Goal: Complete application form

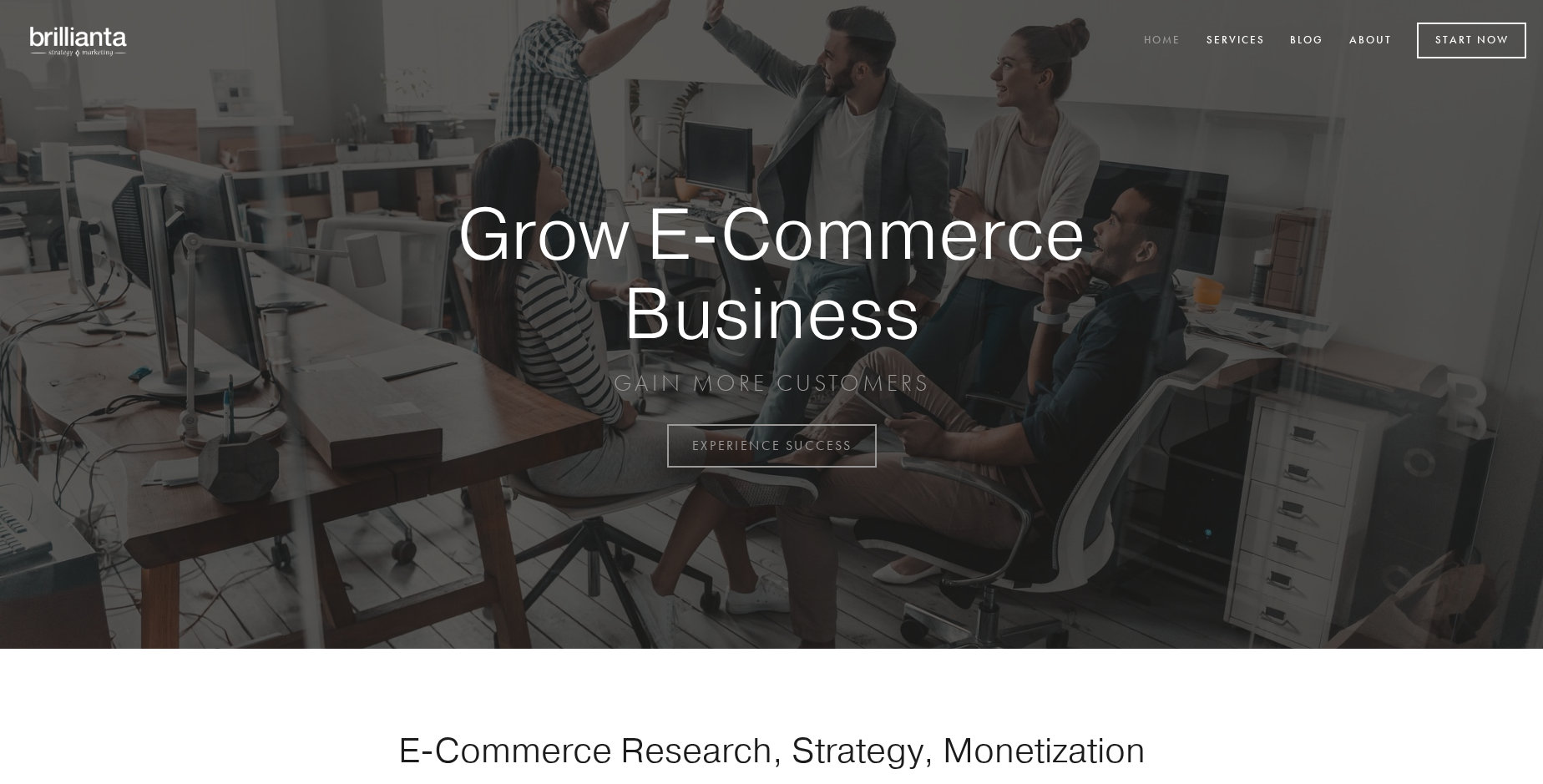
scroll to position [4375, 0]
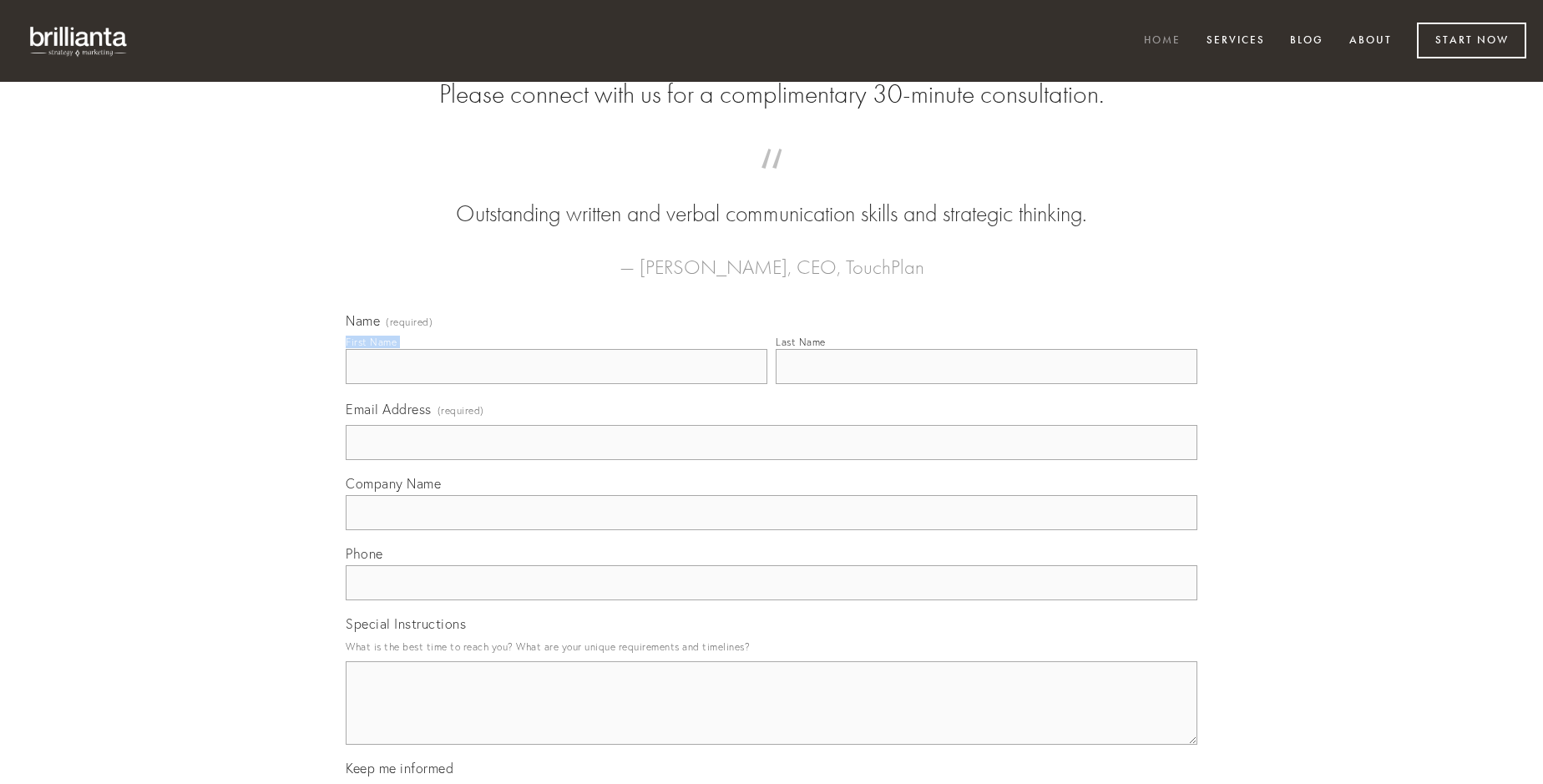
type input "[PERSON_NAME]"
click at [986, 384] on input "Last Name" at bounding box center [987, 366] width 422 height 35
type input "[PERSON_NAME]"
click at [772, 460] on input "Email Address (required)" at bounding box center [771, 442] width 851 height 35
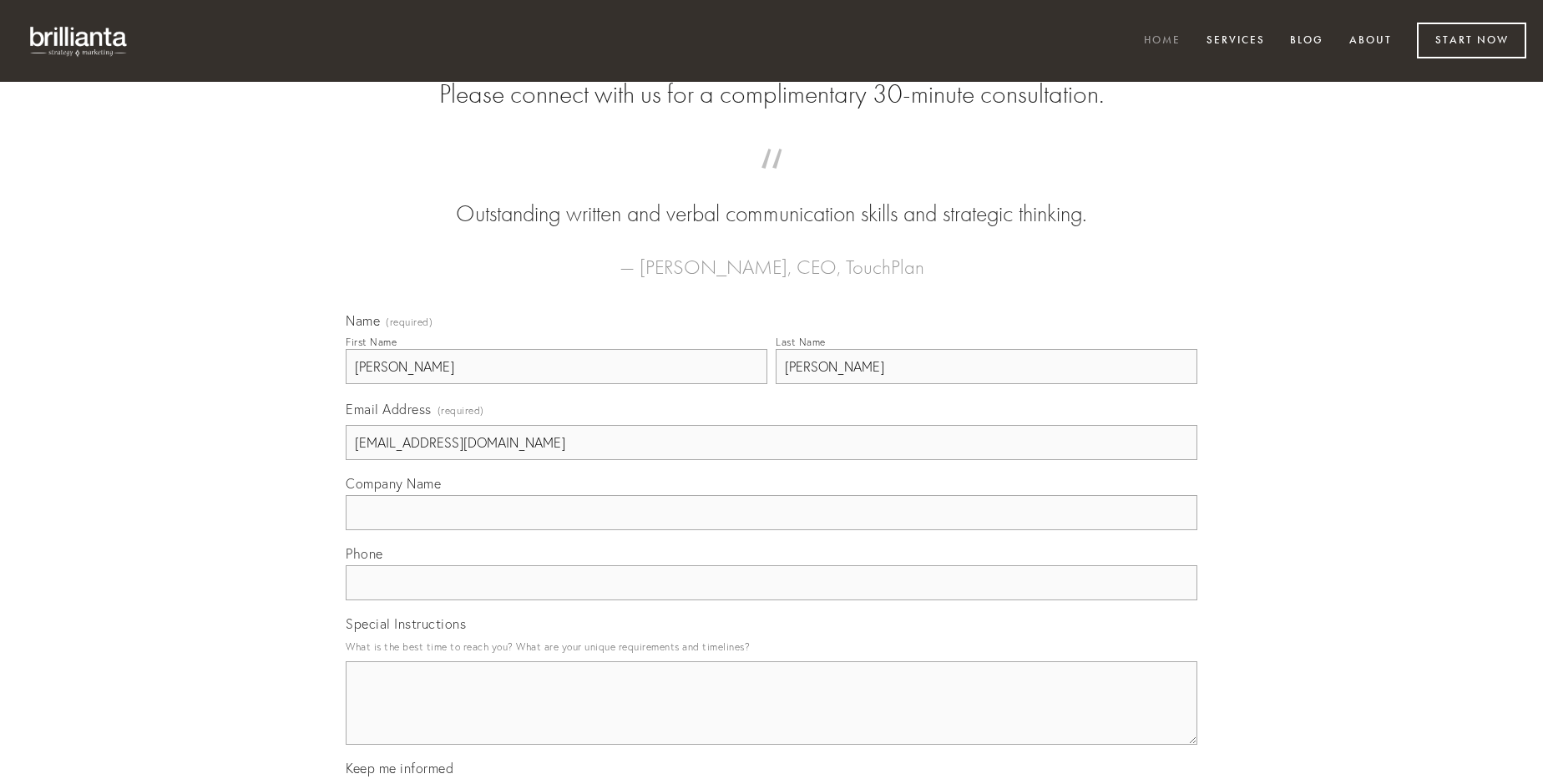
type input "[EMAIL_ADDRESS][DOMAIN_NAME]"
click at [772, 530] on input "Company Name" at bounding box center [771, 512] width 851 height 35
type input "urbanus"
click at [772, 600] on input "text" at bounding box center [771, 582] width 851 height 35
click at [772, 718] on textarea "Special Instructions" at bounding box center [771, 703] width 851 height 84
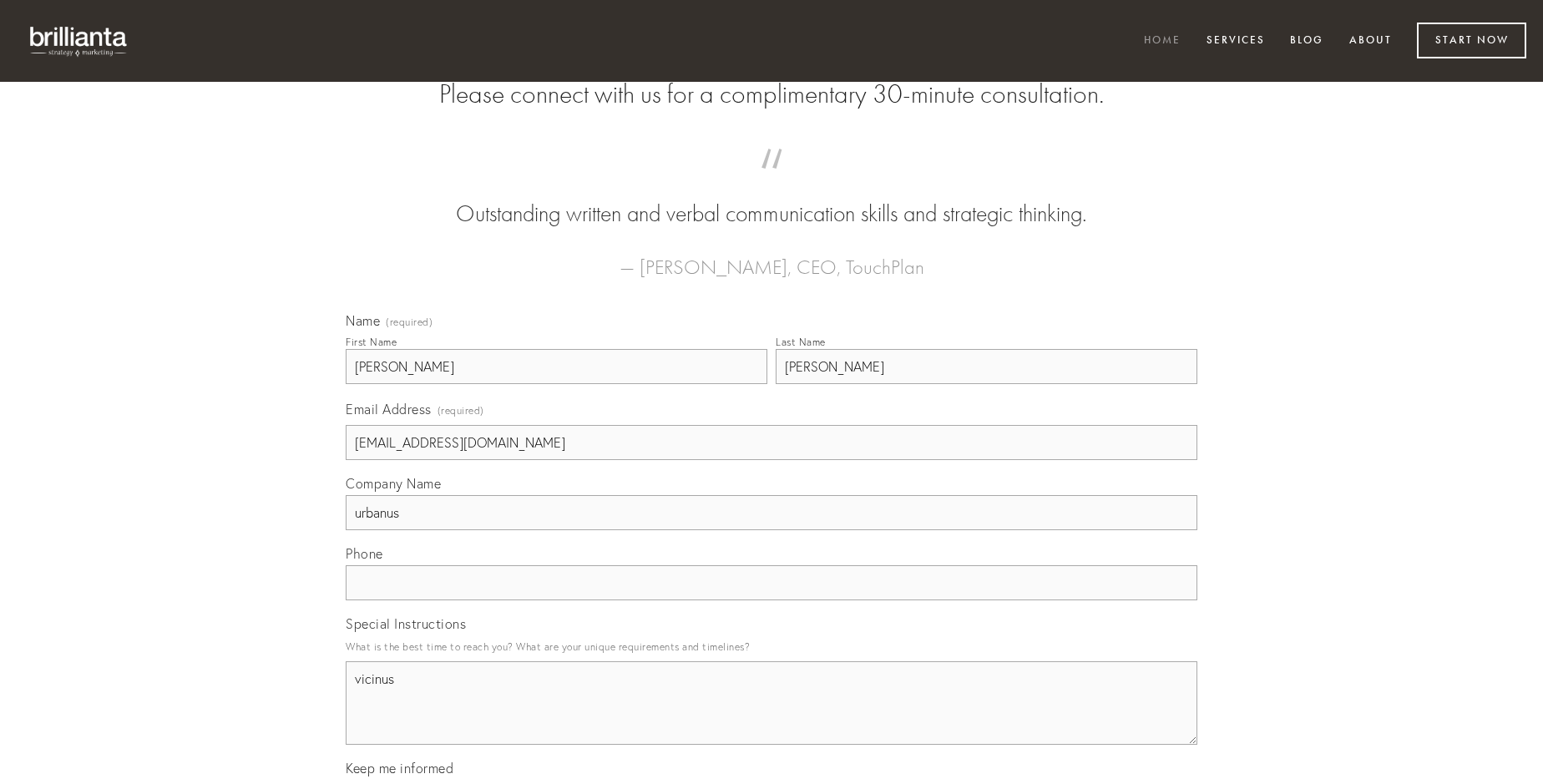
type textarea "vicinus"
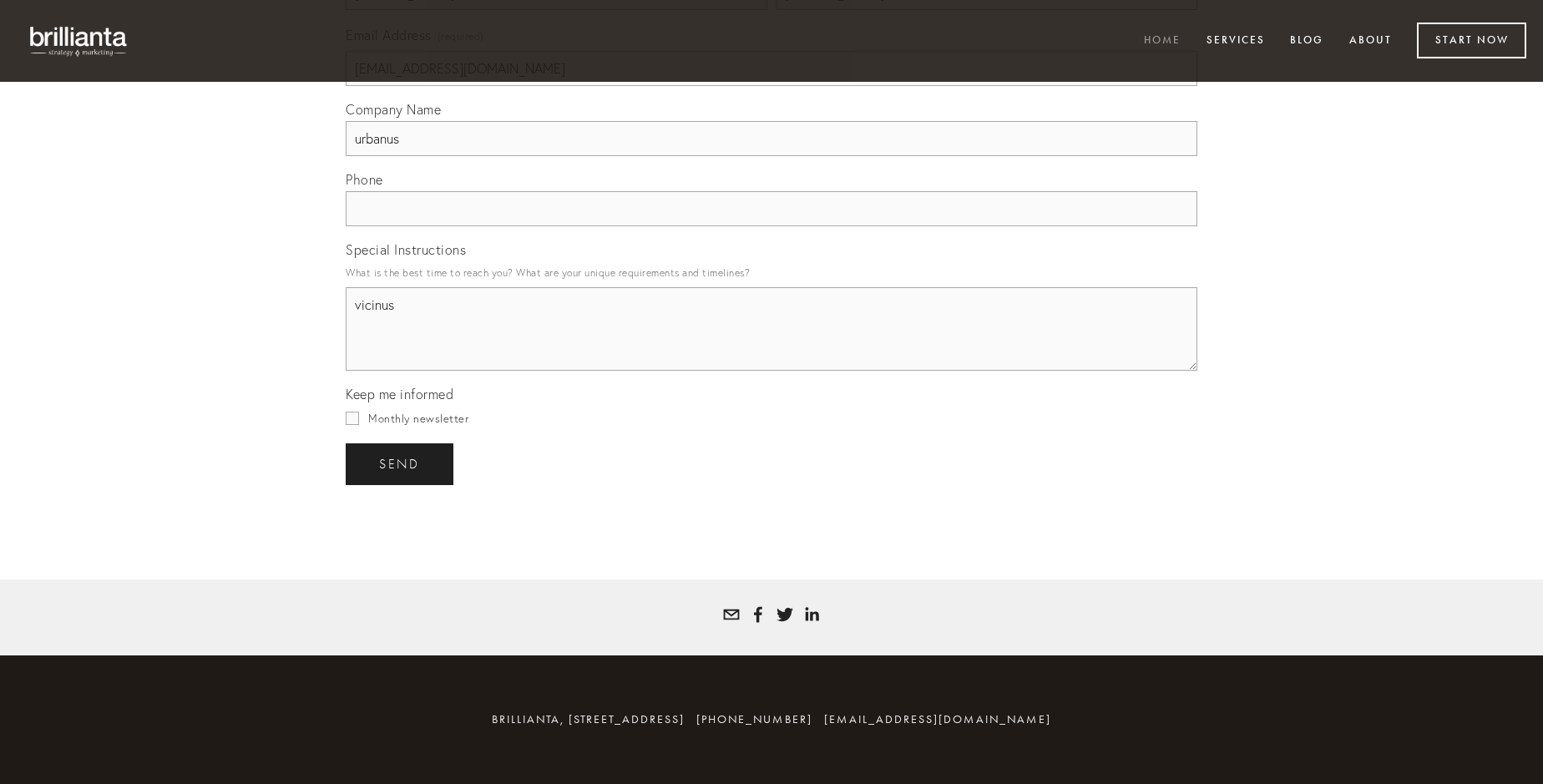
click at [401, 463] on span "send" at bounding box center [399, 464] width 41 height 15
